Goal: Information Seeking & Learning: Learn about a topic

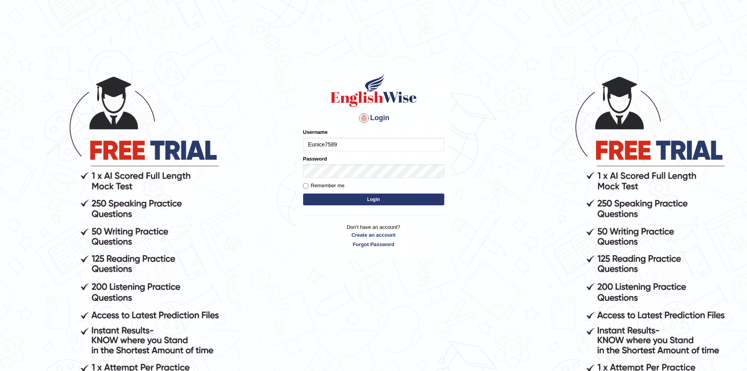
type input "Eunice7589"
click at [305, 185] on input "Remember me" at bounding box center [305, 185] width 5 height 5
checkbox input "true"
click at [371, 199] on button "Login" at bounding box center [373, 199] width 141 height 12
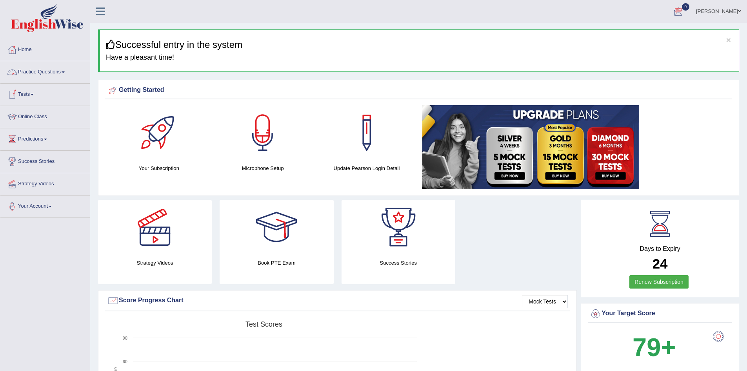
click at [65, 71] on span at bounding box center [63, 72] width 3 height 2
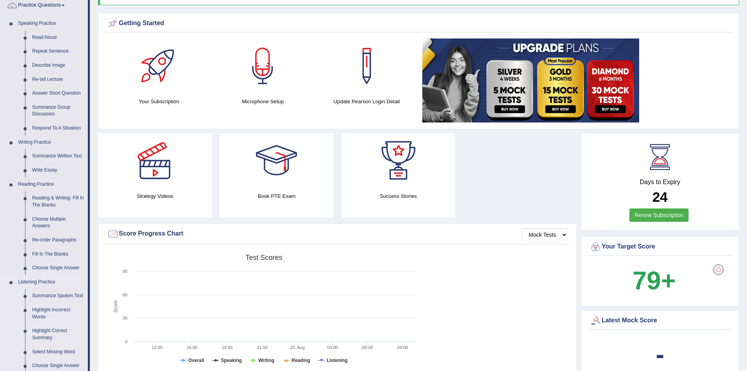
scroll to position [78, 0]
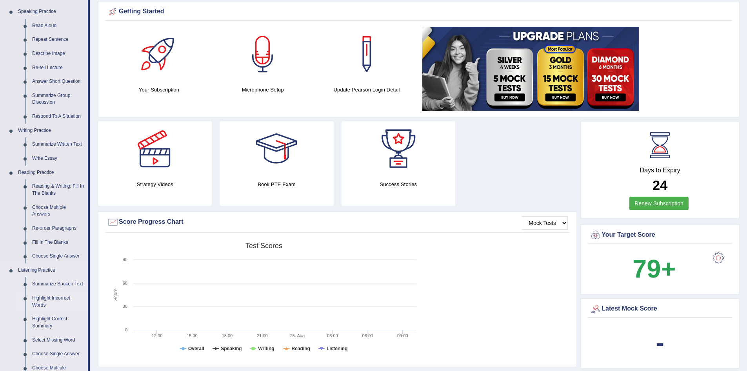
click at [38, 299] on link "Highlight Incorrect Words" at bounding box center [58, 301] width 59 height 21
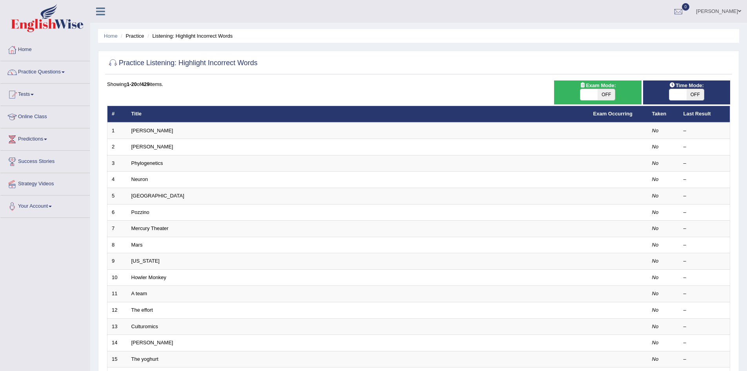
click at [606, 95] on span "OFF" at bounding box center [606, 94] width 17 height 11
checkbox input "true"
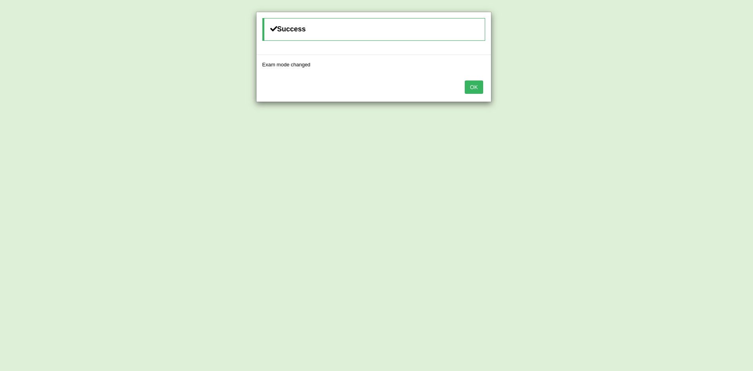
click at [472, 85] on button "OK" at bounding box center [474, 86] width 18 height 13
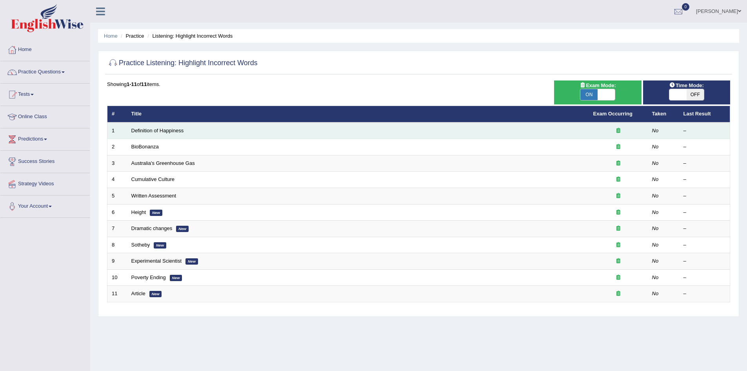
click at [346, 132] on td "Definition of Happiness" at bounding box center [358, 130] width 462 height 16
click at [155, 131] on link "Definition of Happiness" at bounding box center [157, 130] width 53 height 6
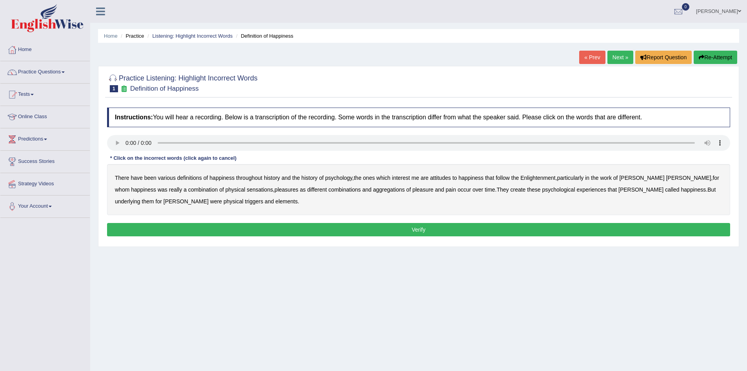
click at [345, 178] on b "psychology" at bounding box center [338, 178] width 27 height 6
click at [440, 177] on b "attitudes" at bounding box center [440, 178] width 21 height 6
click at [247, 189] on b "sensations" at bounding box center [260, 189] width 26 height 6
click at [510, 188] on b "create" at bounding box center [517, 189] width 15 height 6
click at [275, 201] on b "elements" at bounding box center [286, 201] width 22 height 6
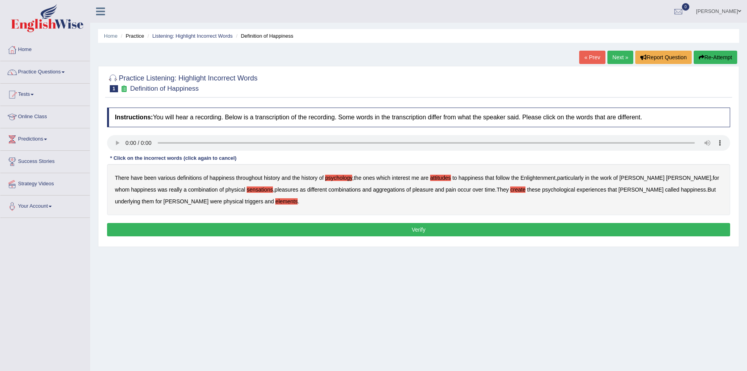
click at [310, 229] on button "Verify" at bounding box center [418, 229] width 623 height 13
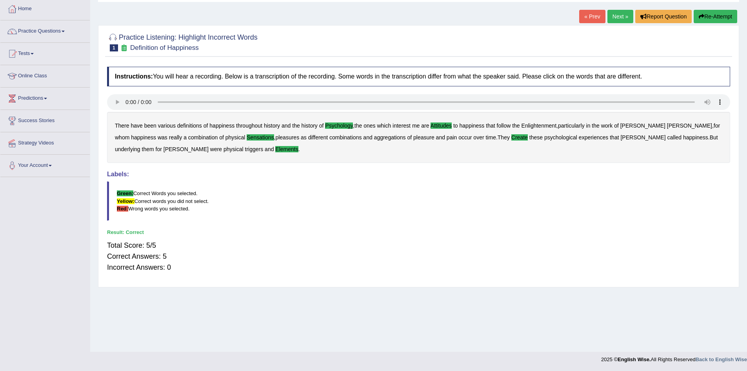
scroll to position [41, 0]
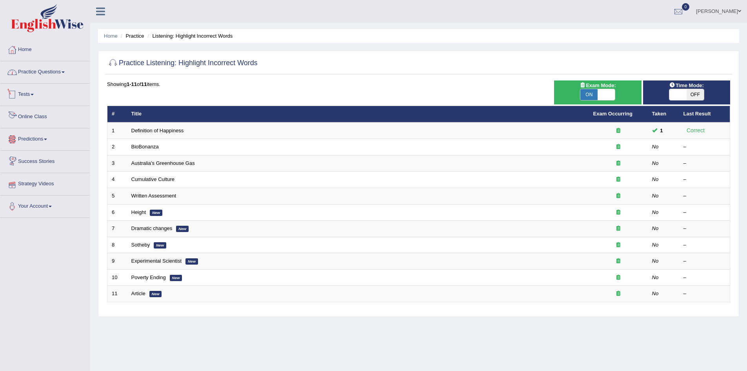
click at [67, 73] on link "Practice Questions" at bounding box center [44, 71] width 89 height 20
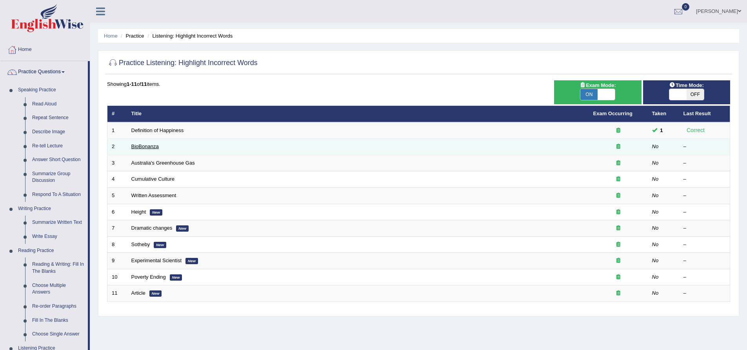
click at [150, 146] on link "BioBonanza" at bounding box center [144, 147] width 27 height 6
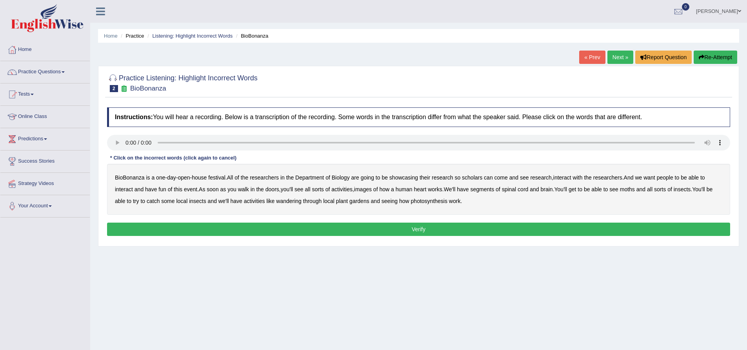
click at [475, 178] on b "scholars" at bounding box center [472, 178] width 20 height 6
click at [371, 189] on b "images" at bounding box center [363, 189] width 18 height 6
click at [491, 188] on b "segments" at bounding box center [482, 189] width 24 height 6
click at [635, 189] on b "moths" at bounding box center [627, 189] width 15 height 6
click at [294, 203] on b "wandering" at bounding box center [288, 201] width 25 height 6
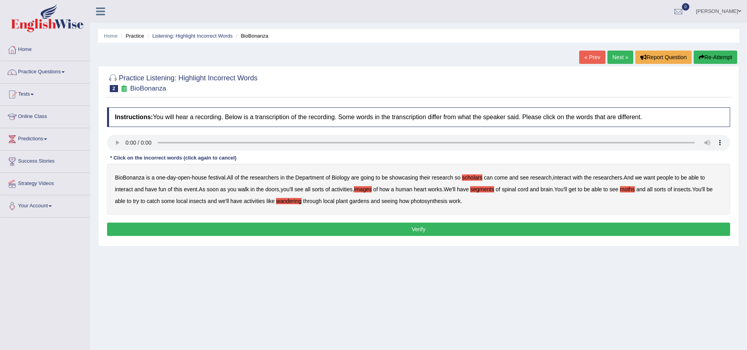
click at [414, 229] on button "Verify" at bounding box center [418, 229] width 623 height 13
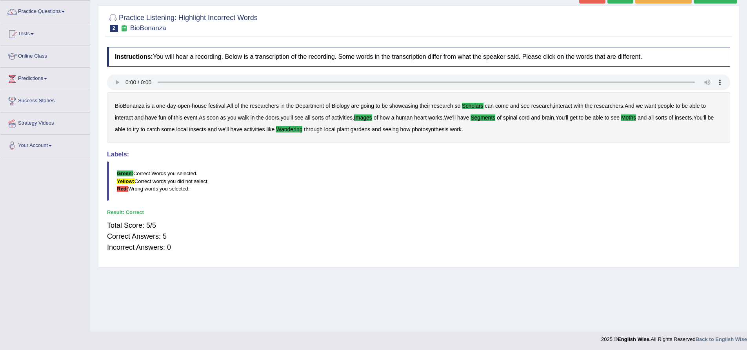
scroll to position [62, 0]
click at [64, 10] on link "Practice Questions" at bounding box center [44, 10] width 89 height 20
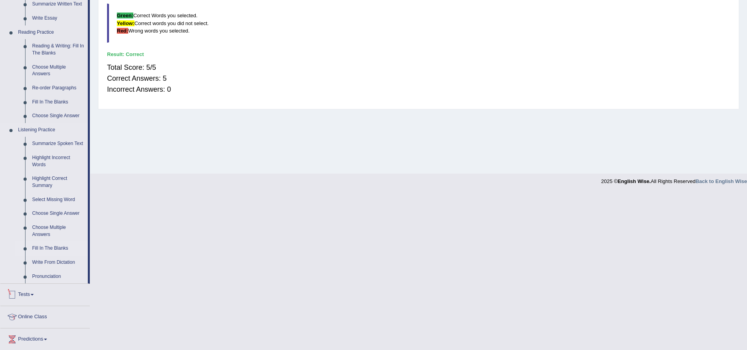
click at [52, 247] on link "Fill In The Blanks" at bounding box center [58, 249] width 59 height 14
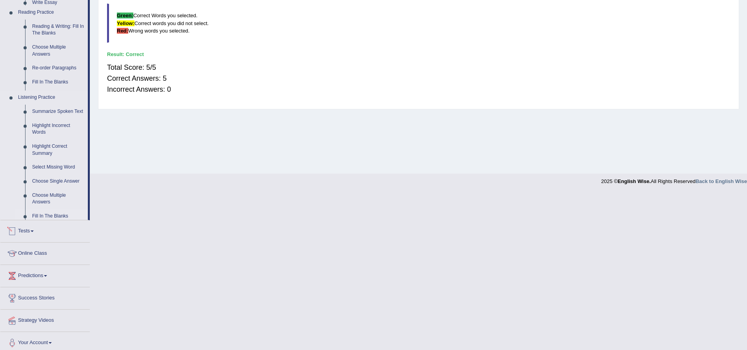
scroll to position [155, 0]
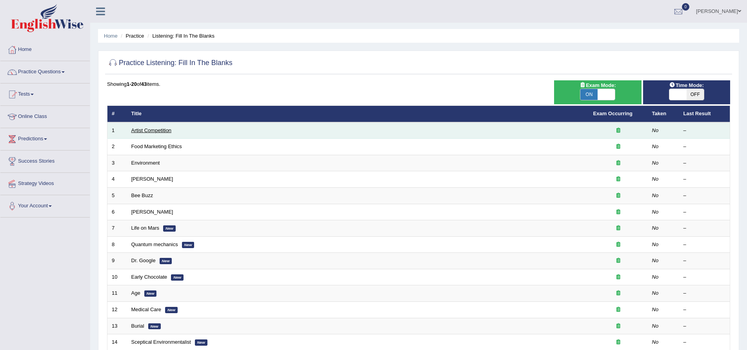
click at [167, 129] on link "Artist Competition" at bounding box center [151, 130] width 40 height 6
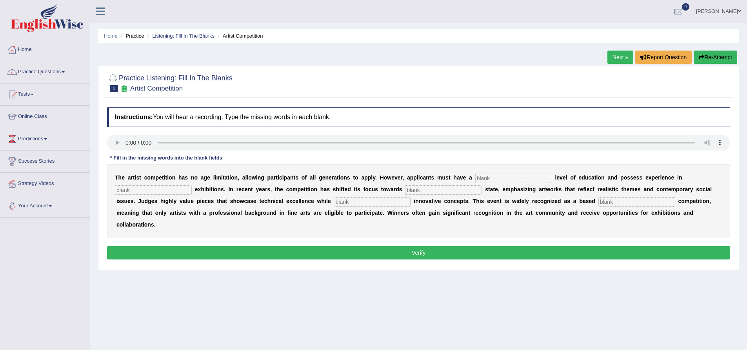
click at [499, 175] on input "text" at bounding box center [513, 178] width 77 height 9
type input "gradual"
click at [165, 191] on input "text" at bounding box center [153, 189] width 77 height 9
type input "sculpture"
click at [420, 194] on input "text" at bounding box center [443, 189] width 77 height 9
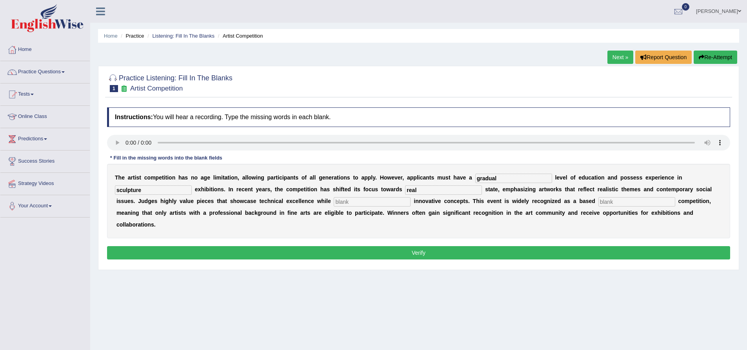
type input "real"
click at [343, 202] on input "text" at bounding box center [372, 201] width 77 height 9
type input "incoperating"
click at [618, 203] on input "text" at bounding box center [636, 201] width 77 height 9
type input "profession"
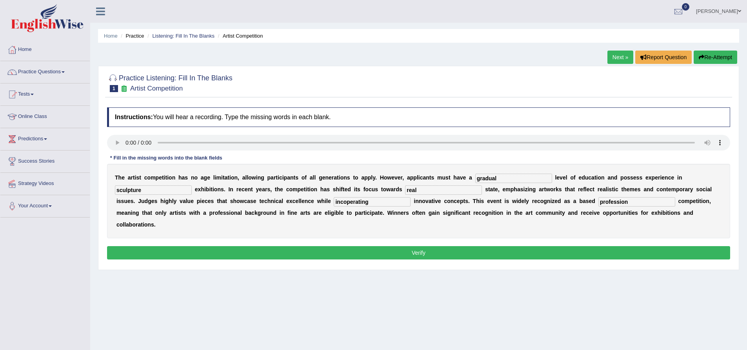
click at [405, 254] on button "Verify" at bounding box center [418, 252] width 623 height 13
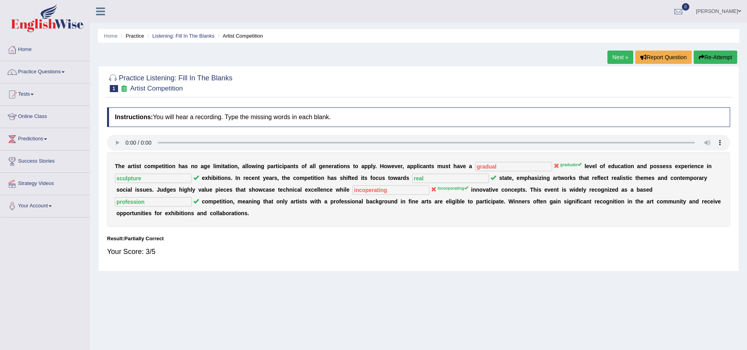
click at [65, 72] on span at bounding box center [63, 72] width 3 height 2
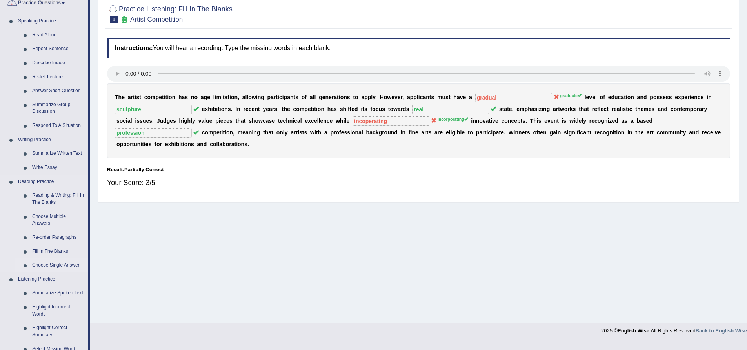
scroll to position [157, 0]
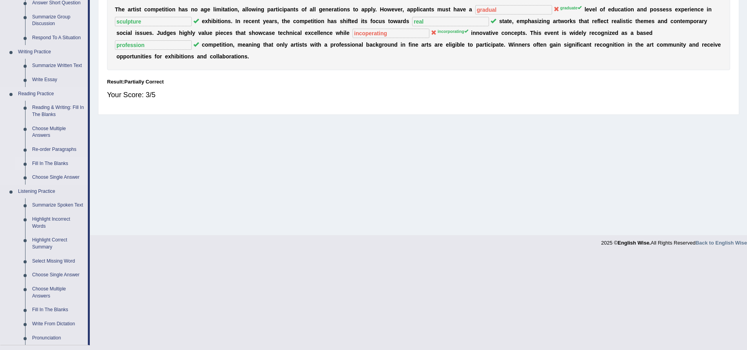
click at [57, 162] on link "Fill In The Blanks" at bounding box center [58, 164] width 59 height 14
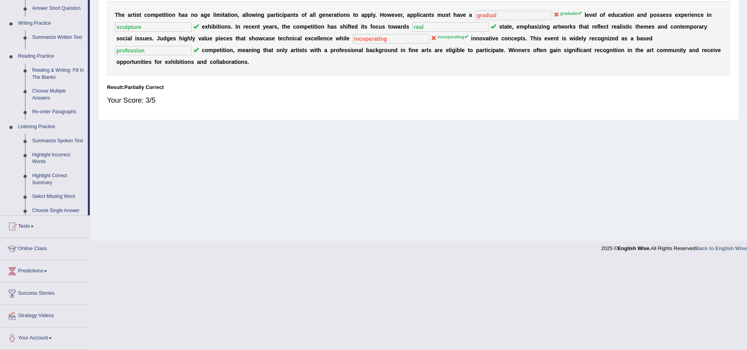
scroll to position [62, 0]
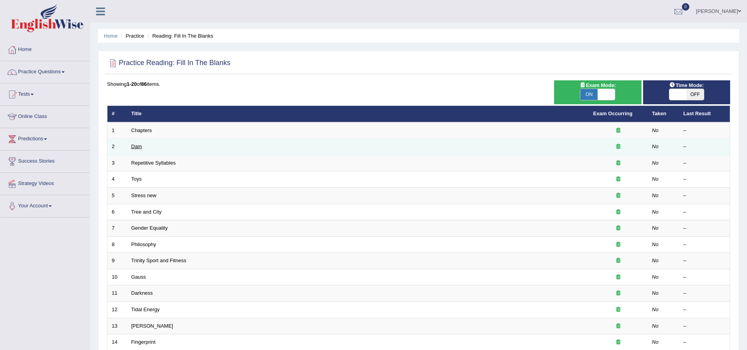
click at [139, 147] on link "Dam" at bounding box center [136, 147] width 11 height 6
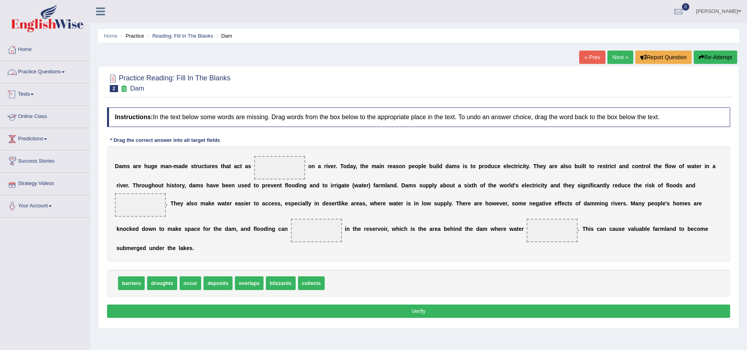
click at [65, 71] on link "Practice Questions" at bounding box center [44, 71] width 89 height 20
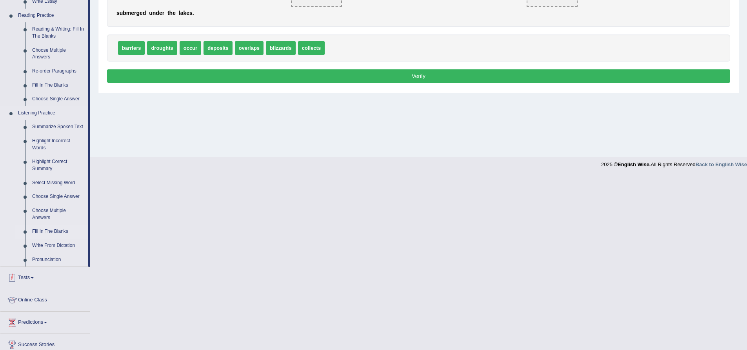
click at [47, 231] on link "Fill In The Blanks" at bounding box center [58, 232] width 59 height 14
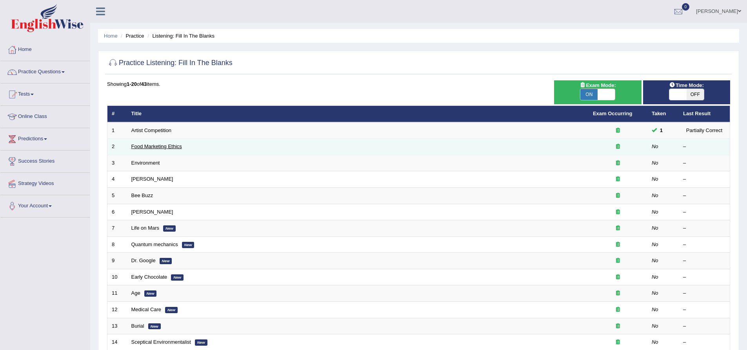
click at [160, 147] on link "Food Marketing Ethics" at bounding box center [156, 147] width 51 height 6
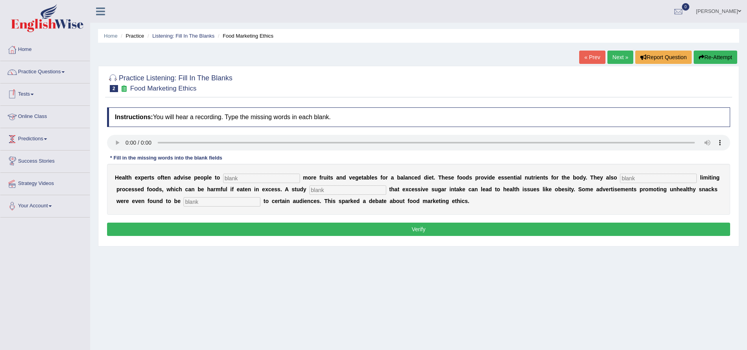
click at [246, 179] on input "text" at bounding box center [261, 178] width 77 height 9
type input "consume"
click at [646, 180] on input "text" at bounding box center [658, 178] width 77 height 9
type input "recommended"
click at [329, 190] on input "text" at bounding box center [347, 189] width 77 height 9
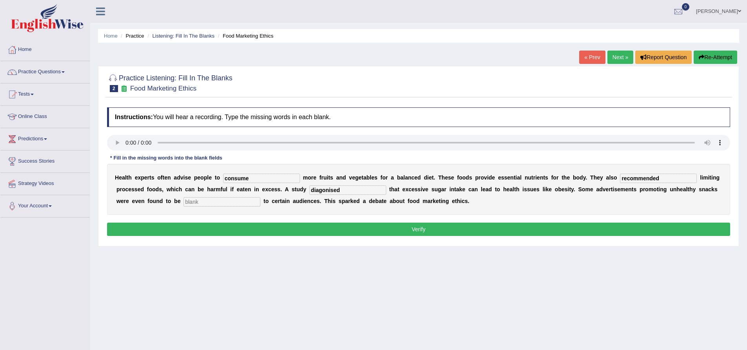
type input "diagonised"
click at [208, 201] on input "text" at bounding box center [222, 201] width 77 height 9
type input "offensive"
click at [326, 190] on input "diagonised" at bounding box center [347, 189] width 77 height 9
type input "diagnosed"
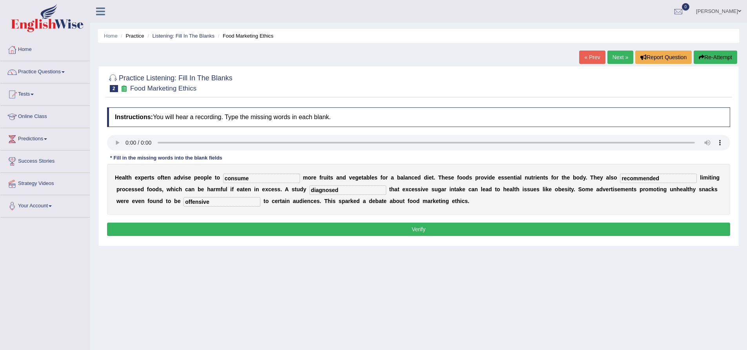
click at [416, 229] on button "Verify" at bounding box center [418, 229] width 623 height 13
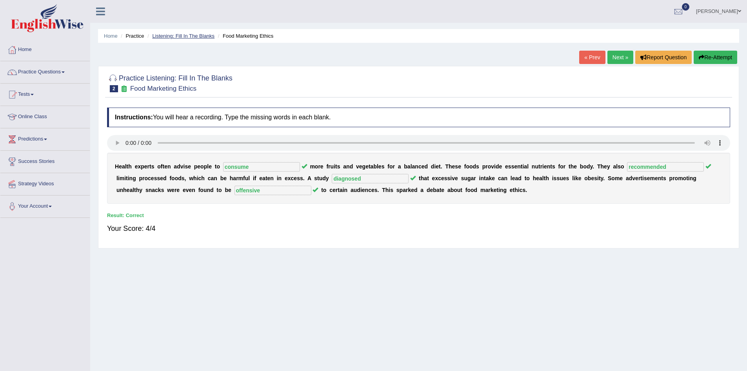
click at [171, 37] on link "Listening: Fill In The Blanks" at bounding box center [183, 36] width 62 height 6
